Goal: Task Accomplishment & Management: Complete application form

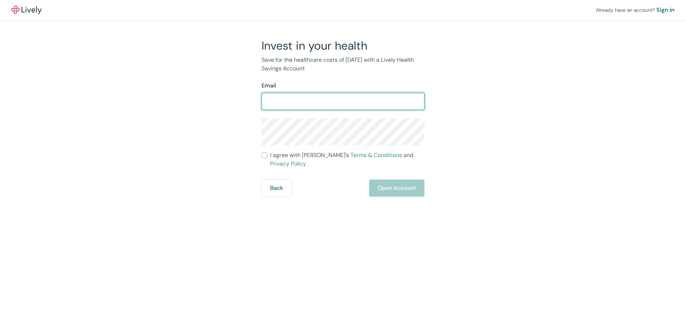
click at [289, 106] on input "Email" at bounding box center [343, 101] width 163 height 14
click at [265, 160] on form "Email ​ I agree with Lively’s Terms & Conditions and Privacy Policy Back Open A…" at bounding box center [343, 138] width 163 height 115
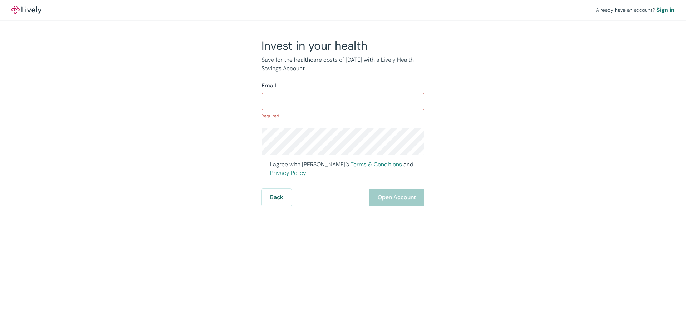
click at [264, 165] on input "I agree with Lively’s Terms & Conditions and Privacy Policy" at bounding box center [265, 165] width 6 height 6
checkbox input "true"
click at [296, 93] on div "Email ​ Required" at bounding box center [343, 100] width 163 height 38
click at [297, 98] on input "Email" at bounding box center [343, 101] width 163 height 14
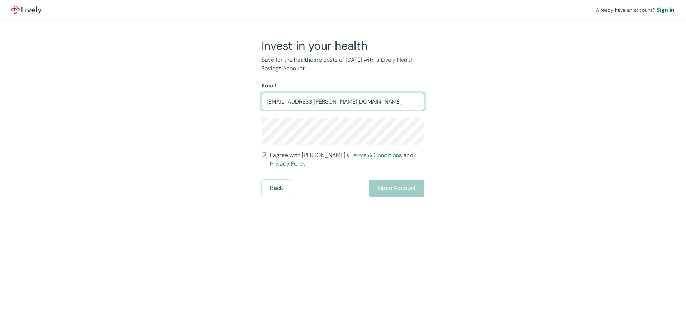
type input "[EMAIL_ADDRESS][PERSON_NAME][DOMAIN_NAME]"
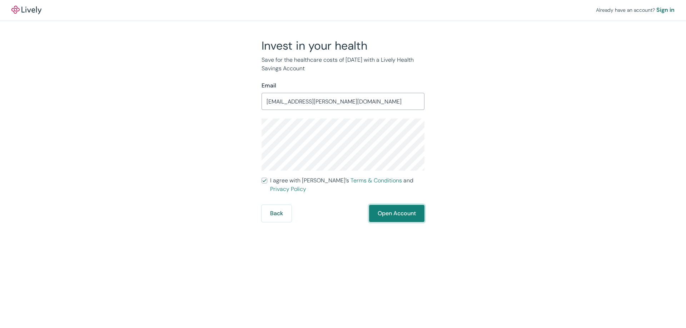
click at [392, 205] on button "Open Account" at bounding box center [396, 213] width 55 height 17
